Goal: Register for event/course

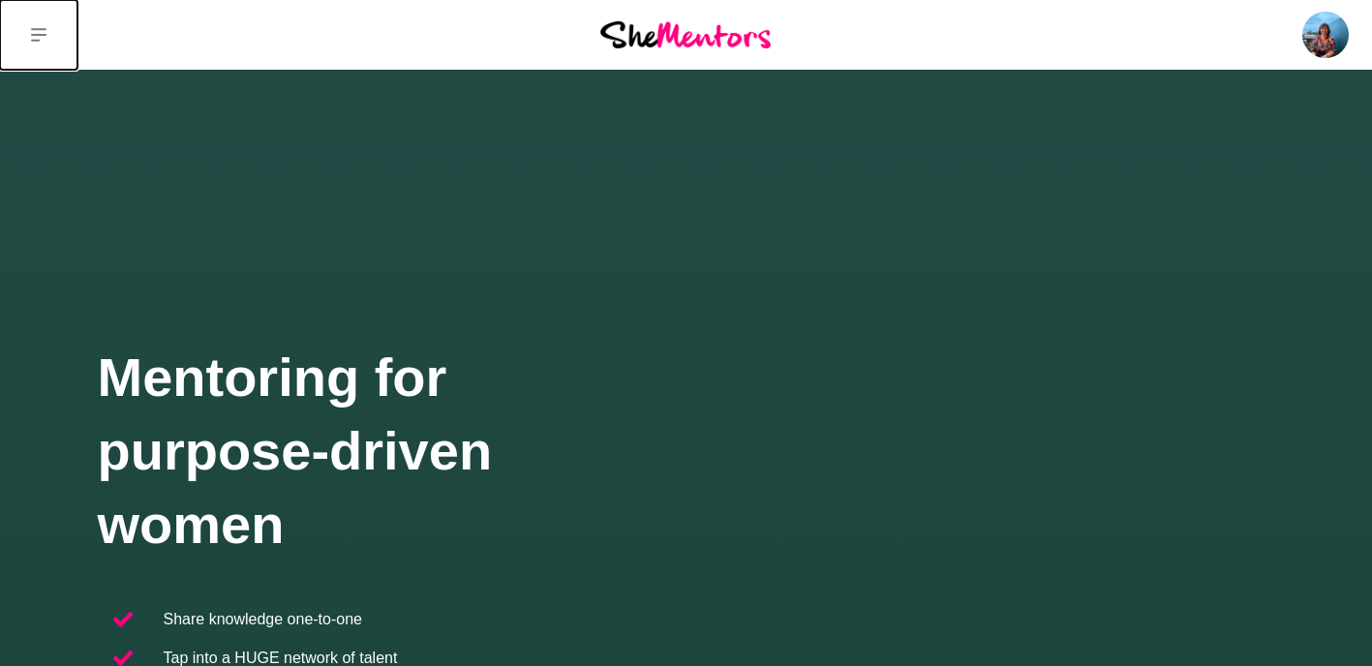
click at [49, 35] on button at bounding box center [38, 35] width 77 height 70
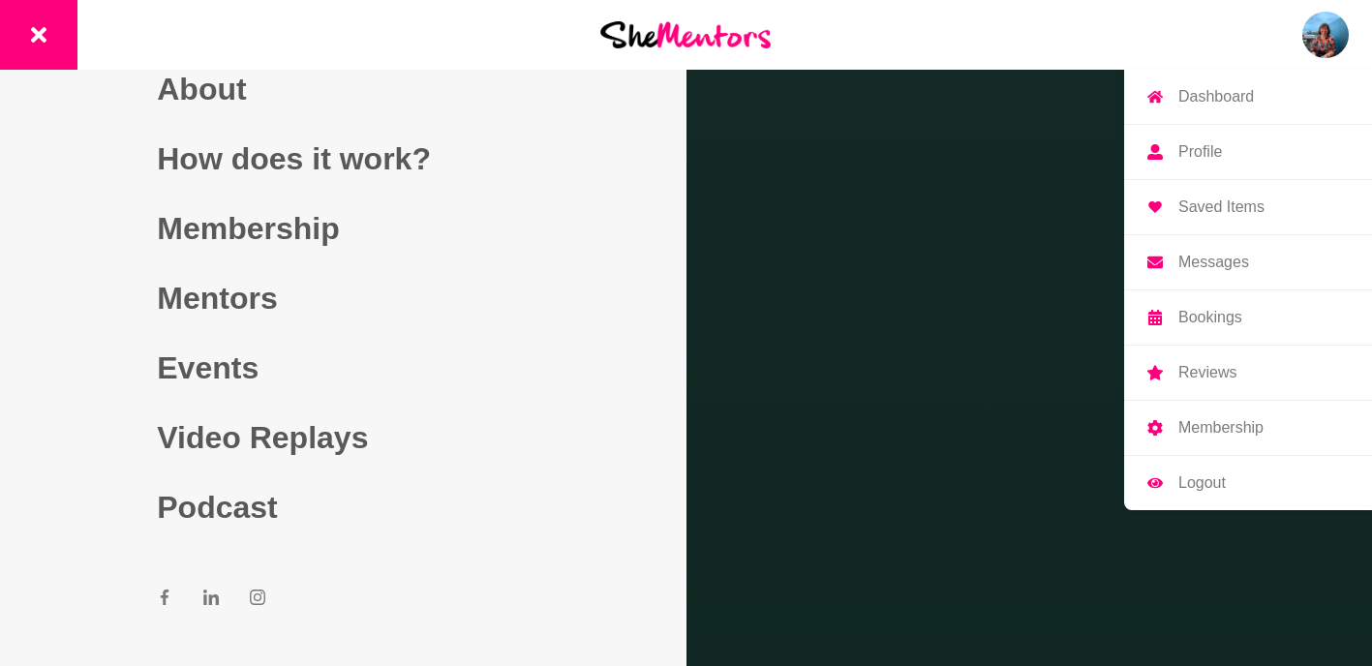
click at [1338, 38] on img at bounding box center [1326, 35] width 46 height 46
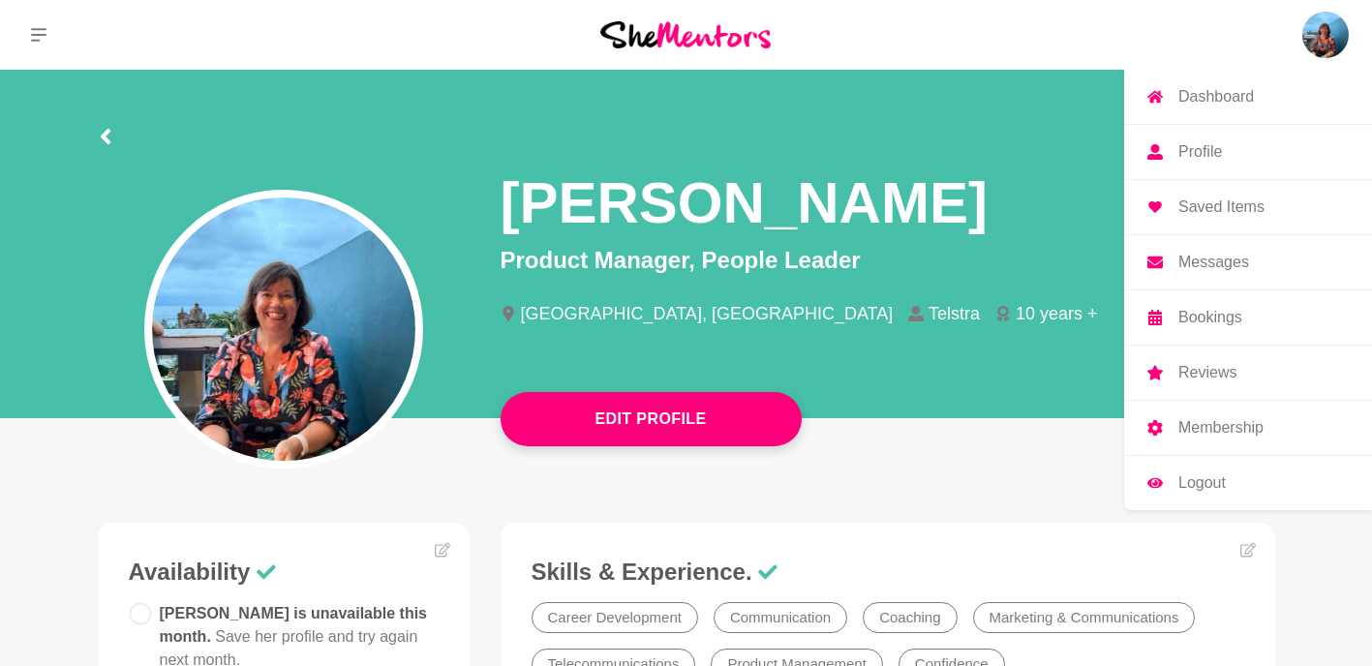
click at [1207, 316] on p "Bookings" at bounding box center [1211, 317] width 64 height 15
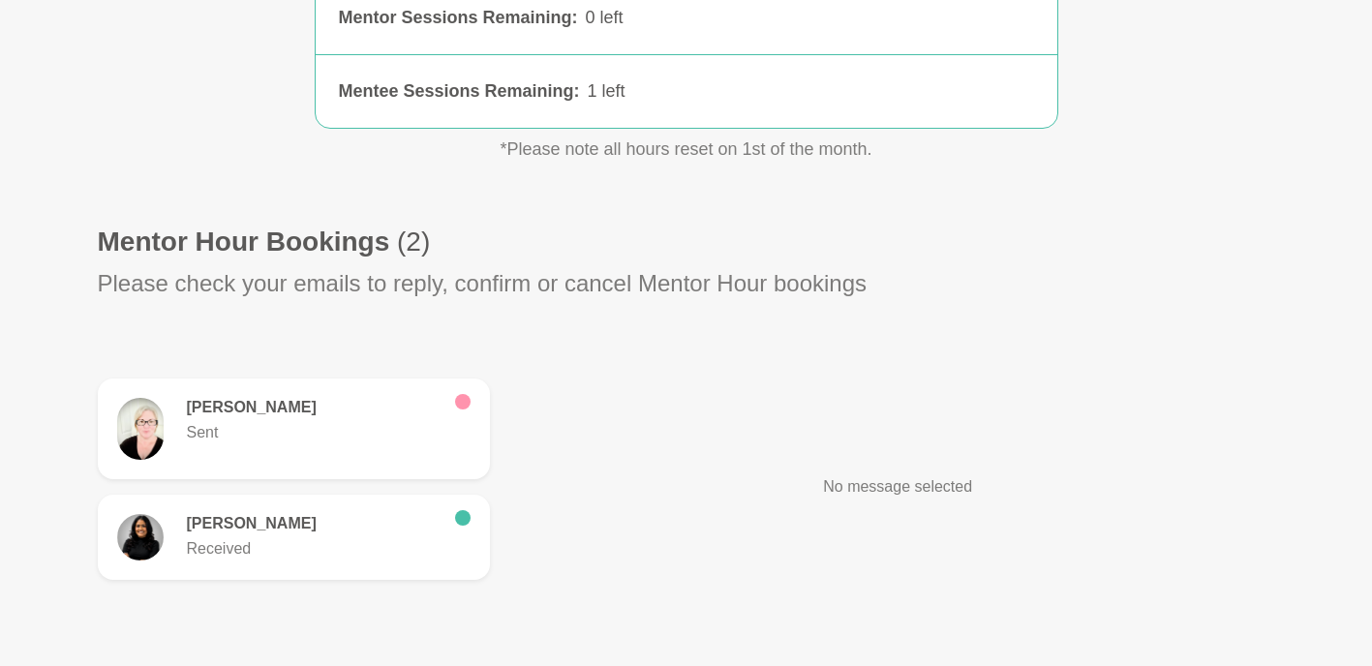
scroll to position [484, 0]
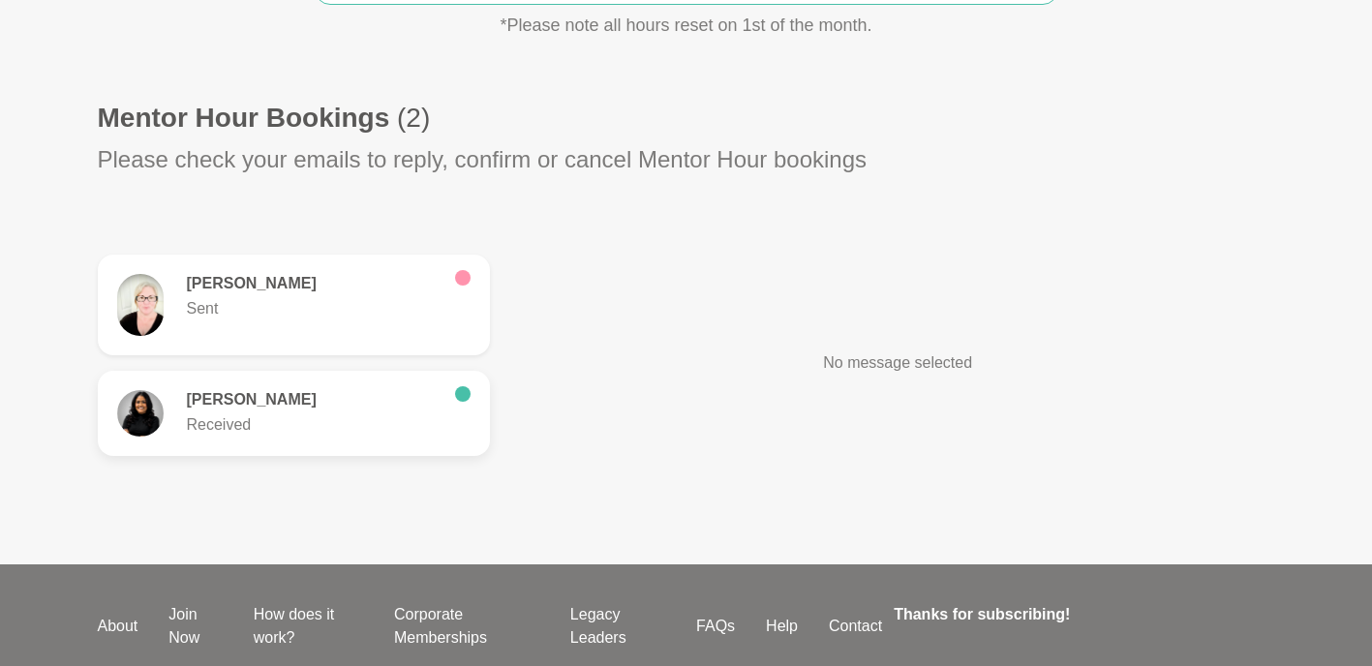
click at [230, 420] on p "Received" at bounding box center [313, 425] width 253 height 23
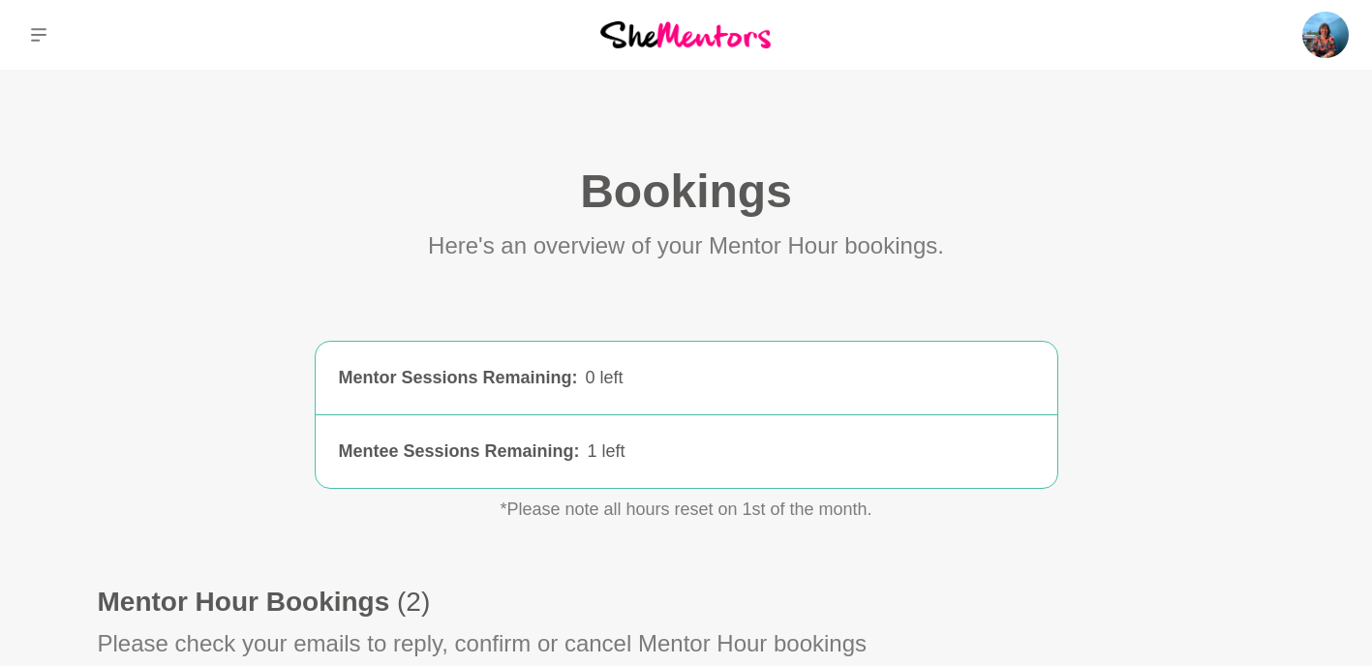
click at [644, 43] on img at bounding box center [685, 34] width 170 height 26
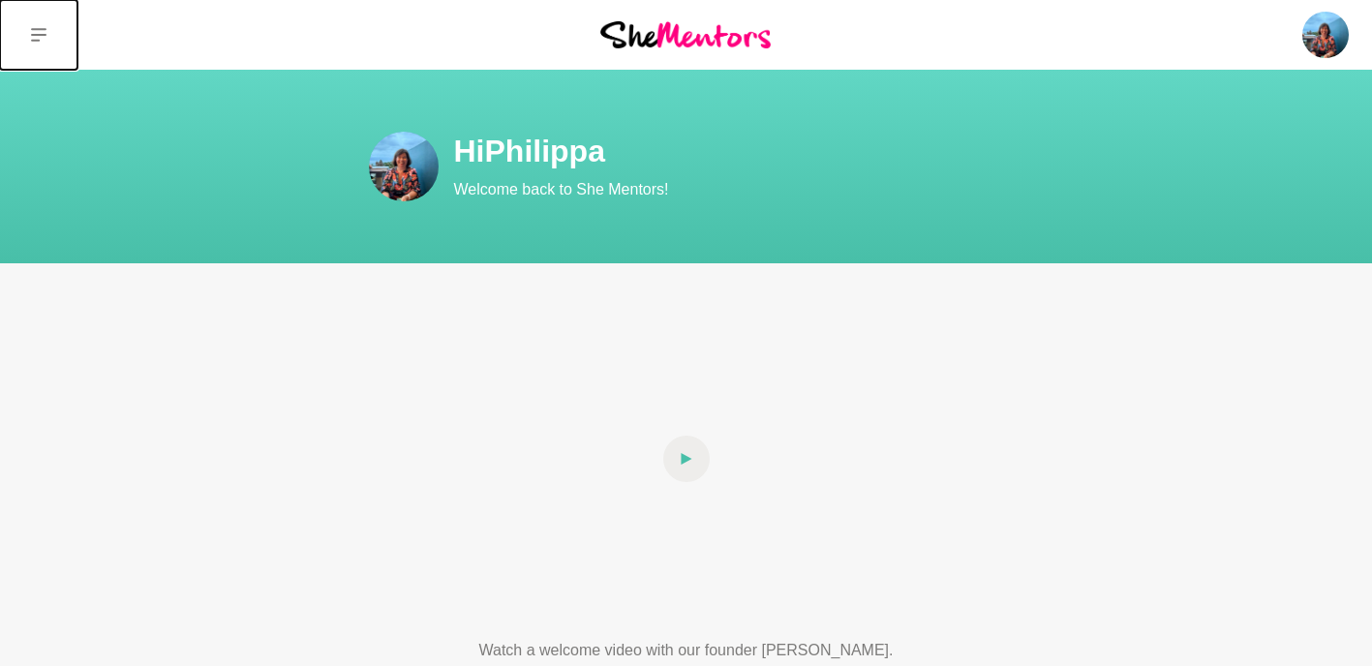
click at [34, 30] on icon at bounding box center [38, 35] width 15 height 14
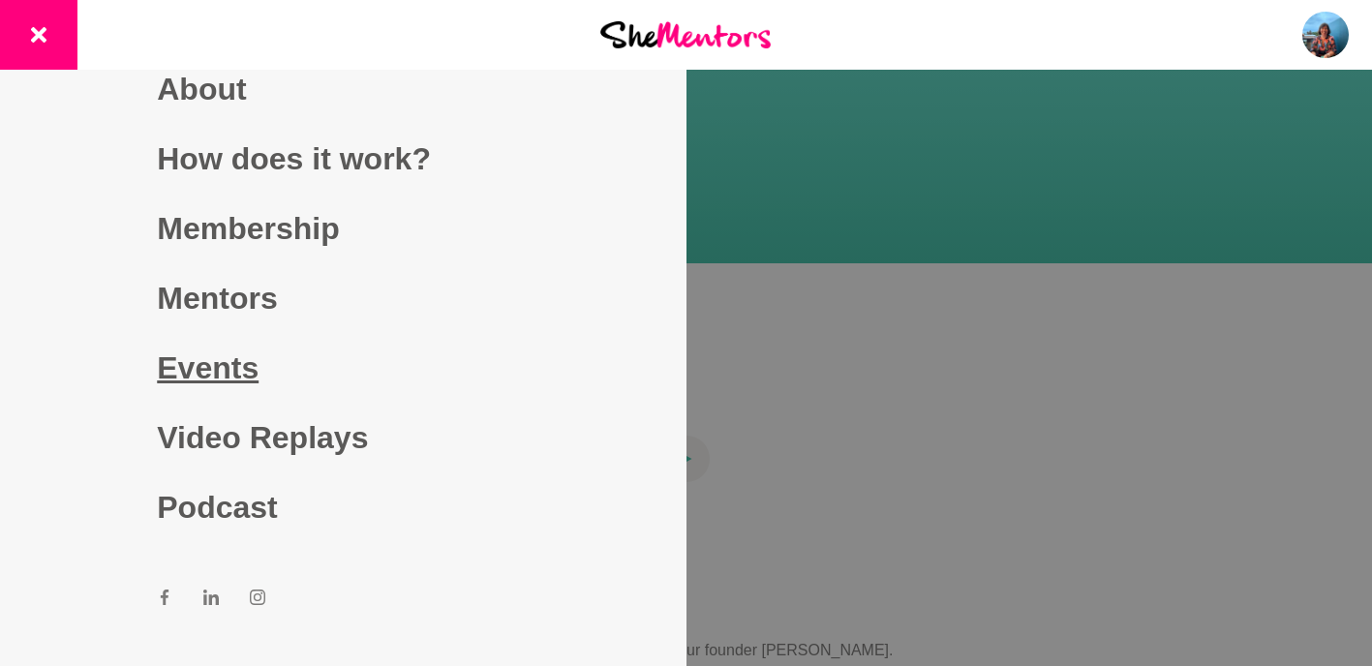
click at [224, 370] on link "Events" at bounding box center [343, 368] width 372 height 70
click at [195, 374] on link "Events" at bounding box center [343, 368] width 372 height 70
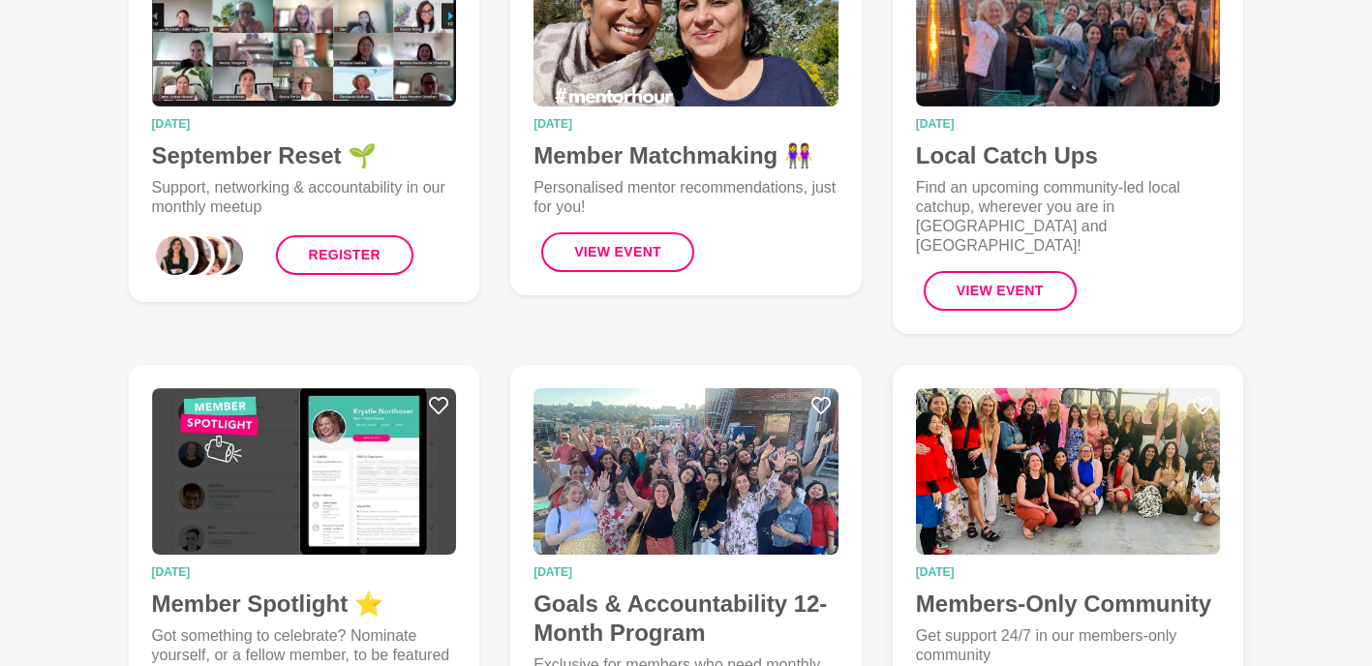
scroll to position [291, 0]
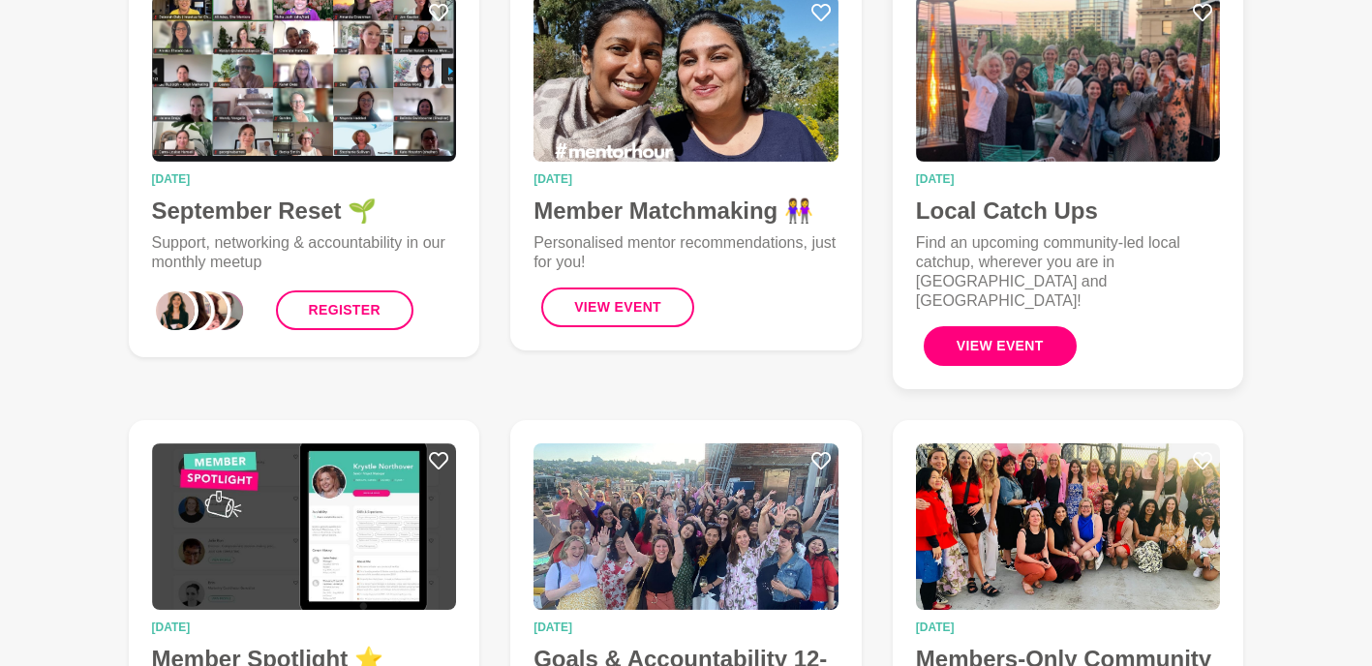
click at [995, 339] on button "View Event" at bounding box center [1000, 346] width 153 height 40
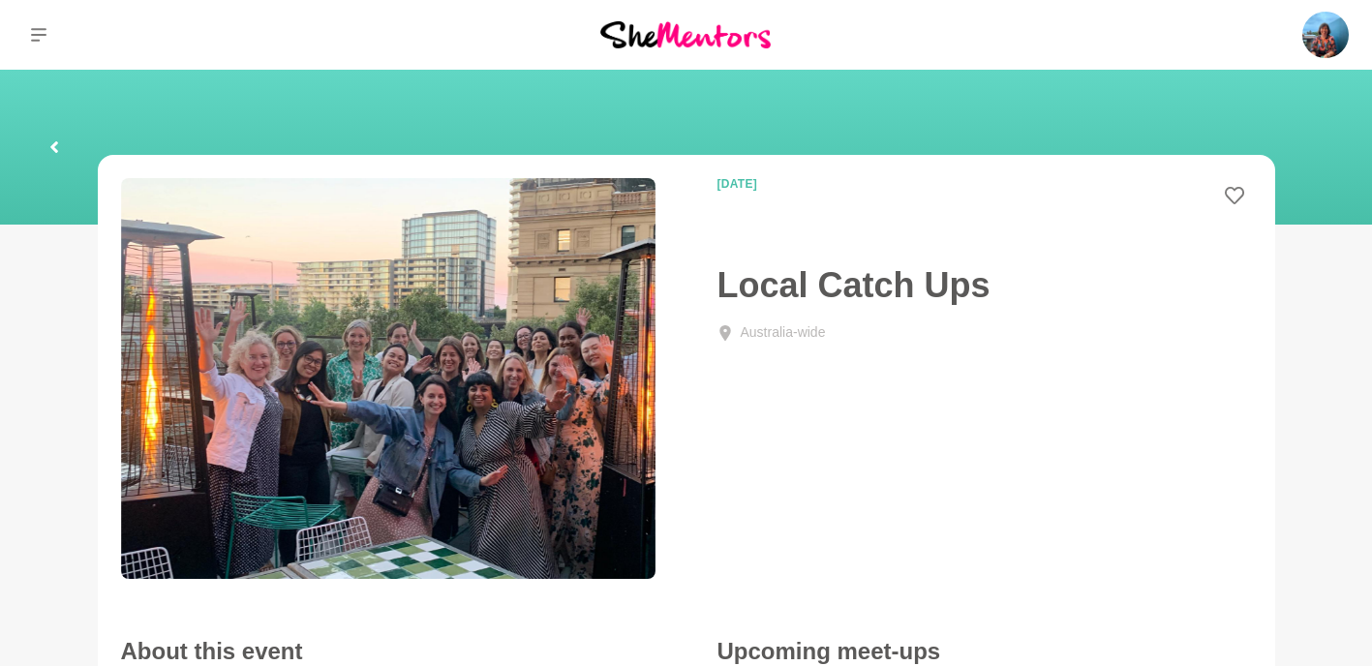
click at [56, 145] on icon at bounding box center [54, 147] width 12 height 62
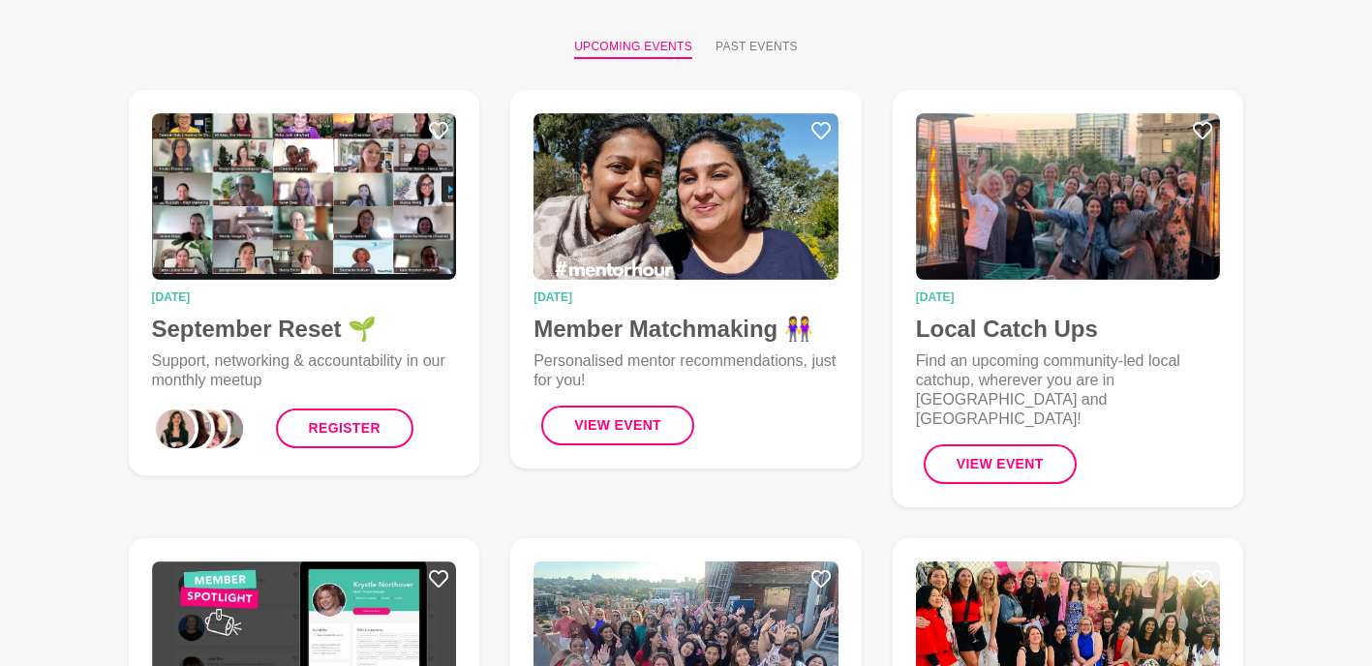
scroll to position [97, 0]
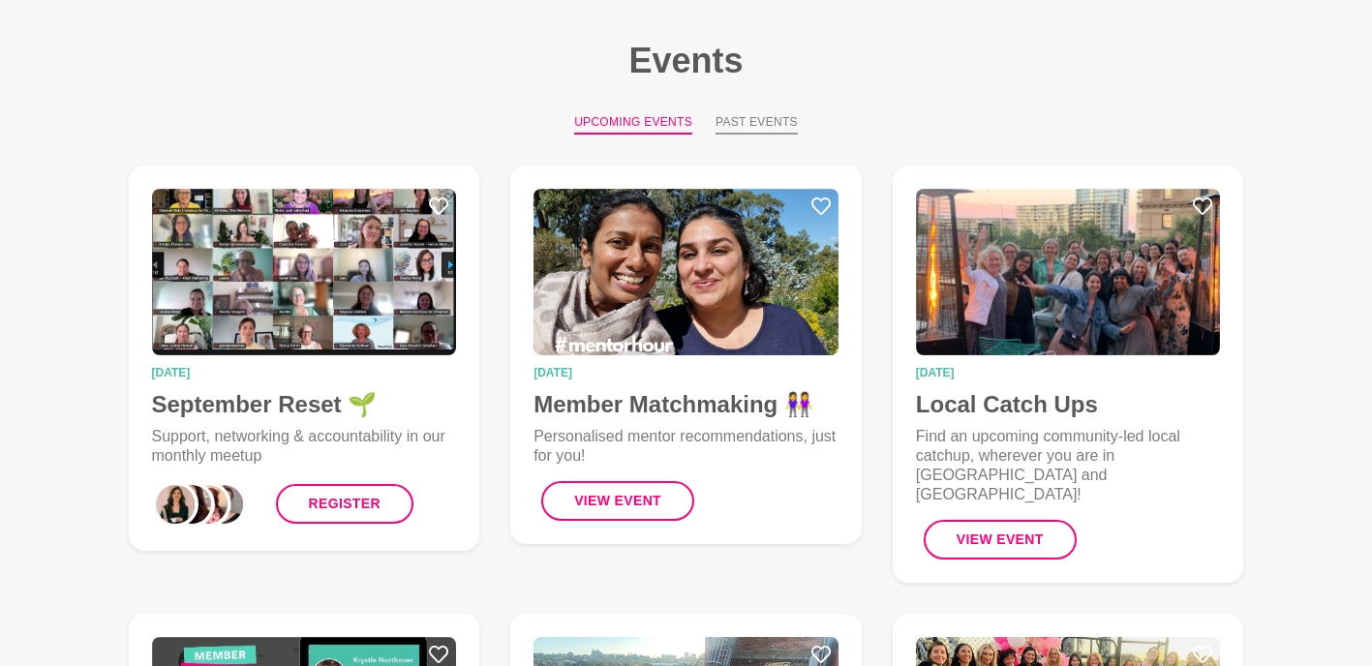
click at [754, 127] on button "Past Events" at bounding box center [757, 123] width 82 height 21
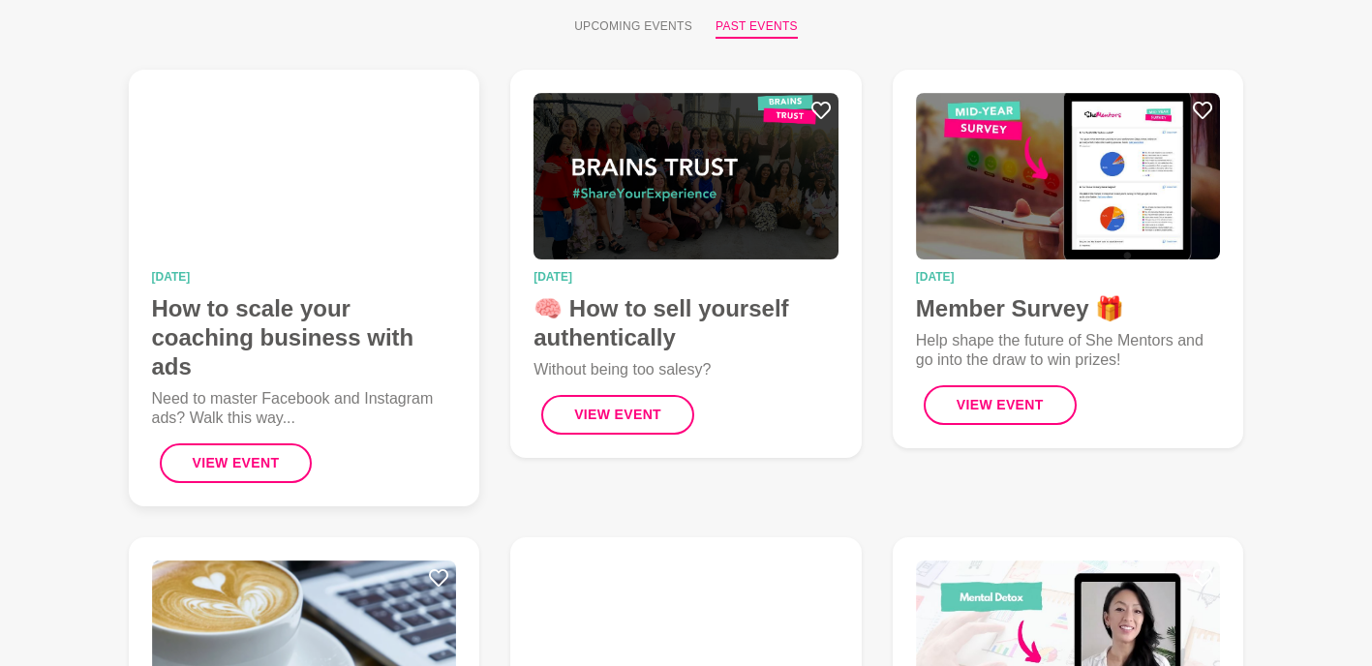
scroll to position [194, 0]
